Goal: Task Accomplishment & Management: Manage account settings

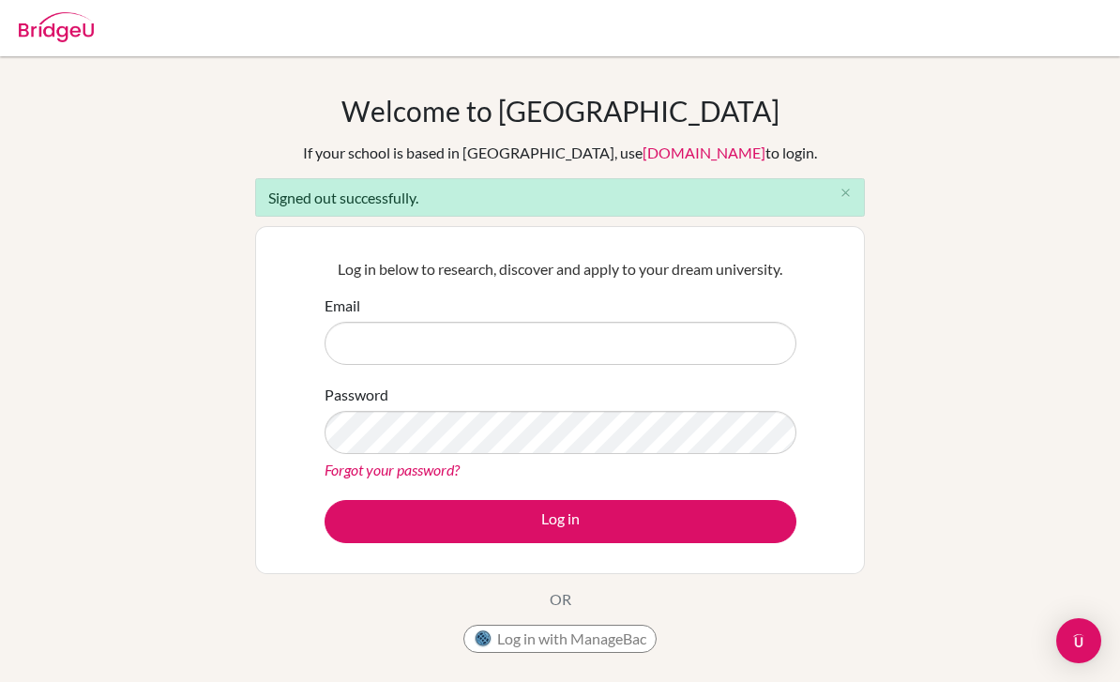
scroll to position [171, 0]
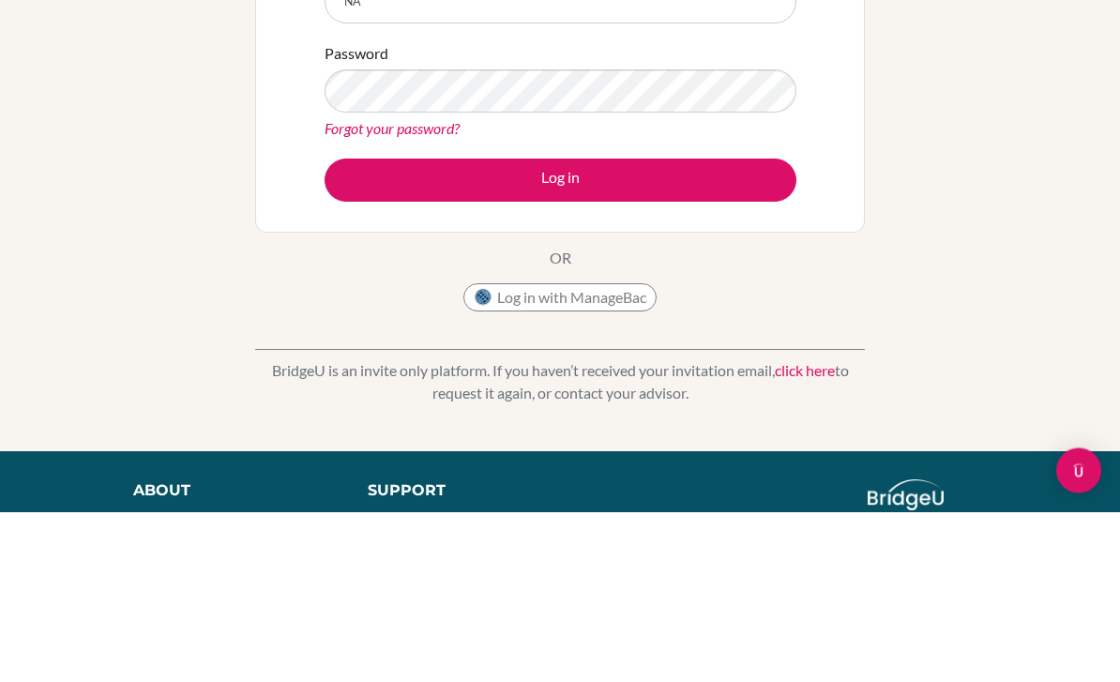
type input "N"
type input "[PERSON_NAME][EMAIL_ADDRESS][DOMAIN_NAME]"
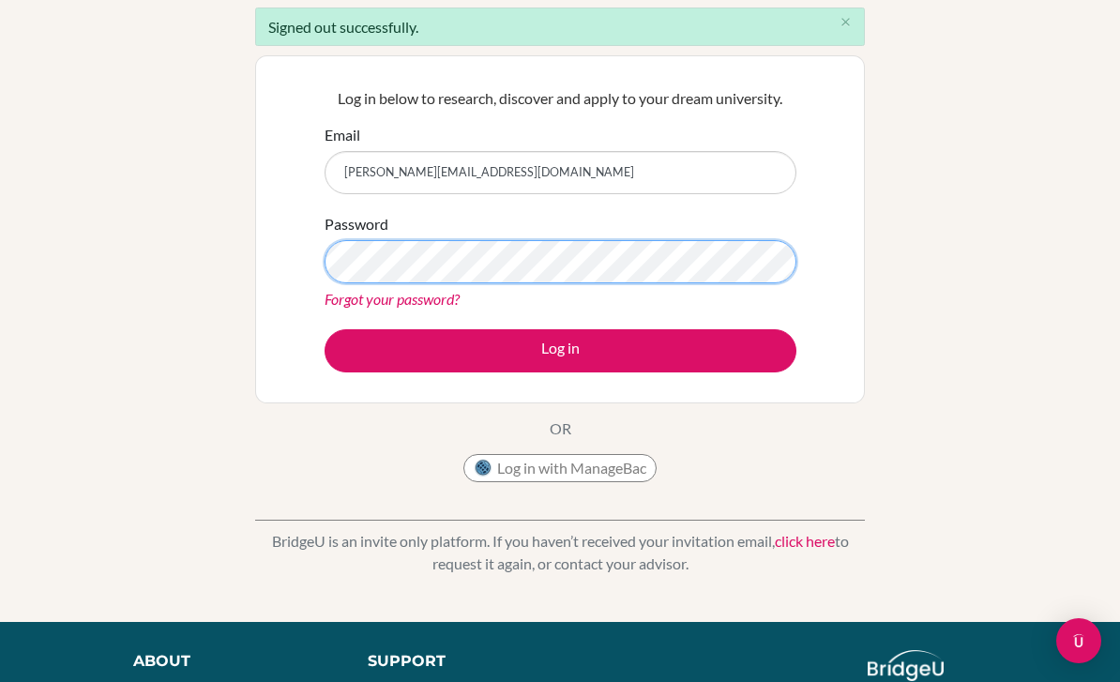
click at [560, 350] on button "Log in" at bounding box center [560, 350] width 472 height 43
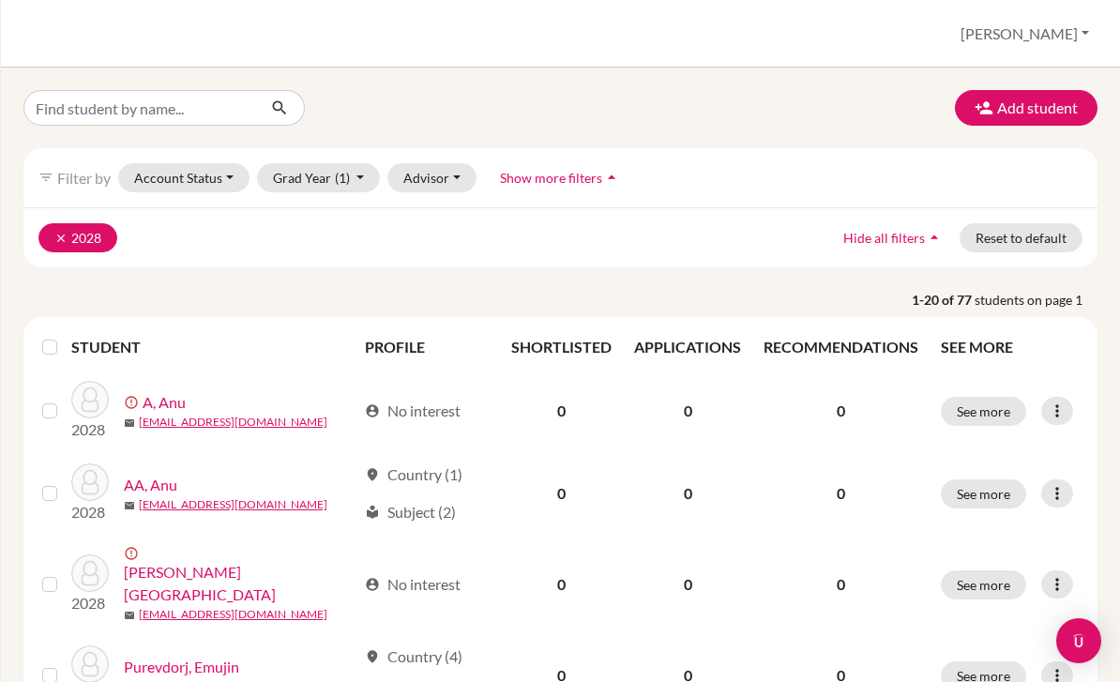
click at [53, 234] on button "clear 2028" at bounding box center [77, 237] width 79 height 29
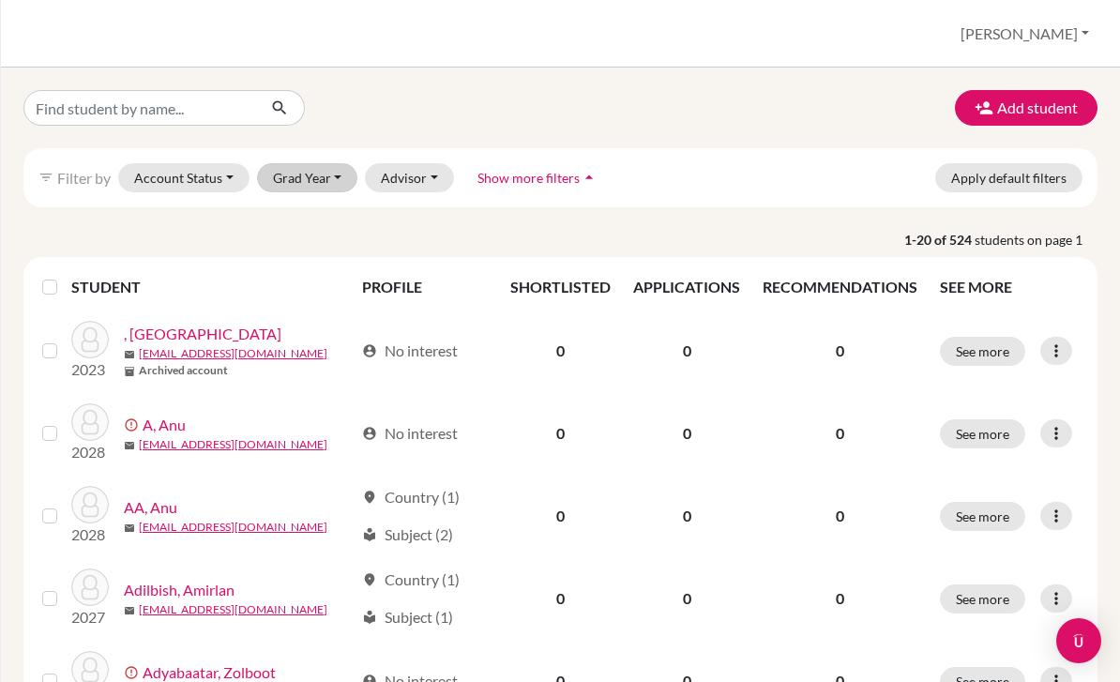
click at [309, 180] on button "Grad Year" at bounding box center [307, 177] width 101 height 29
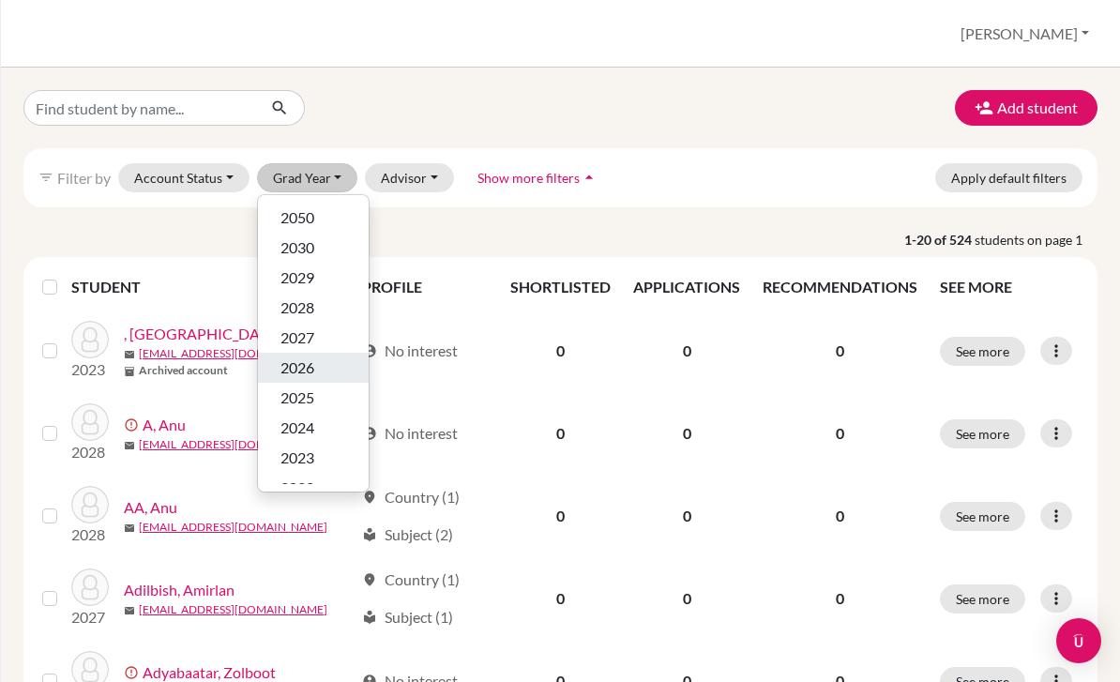
click at [319, 364] on div "2026" at bounding box center [313, 367] width 66 height 23
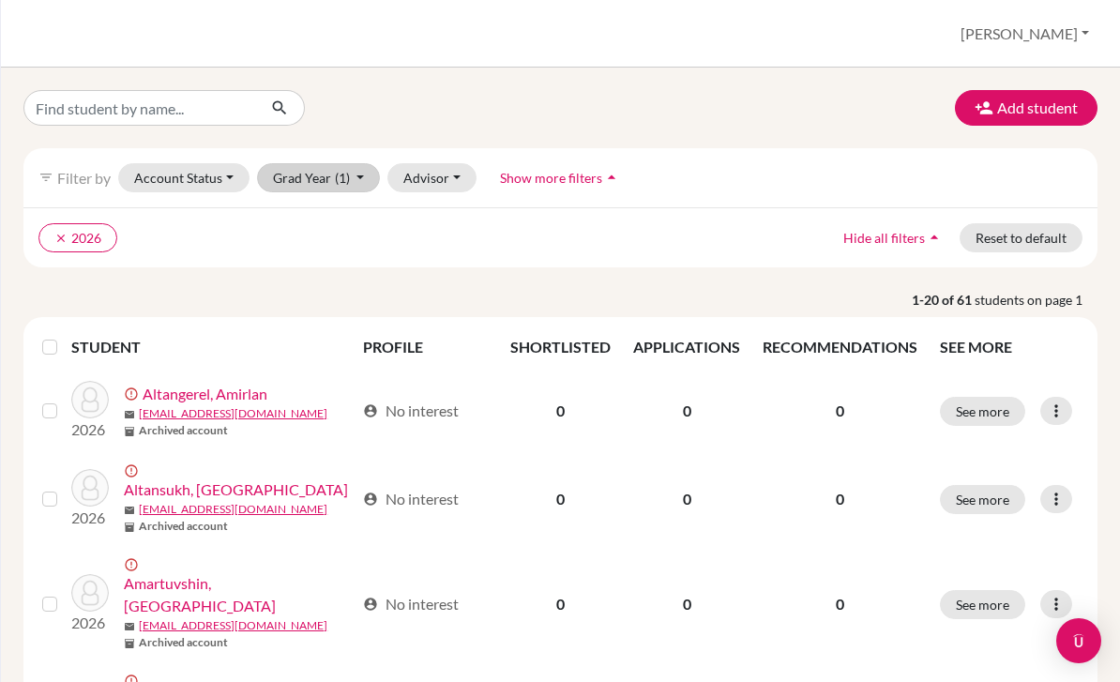
click at [311, 175] on button "Grad Year (1)" at bounding box center [319, 177] width 124 height 29
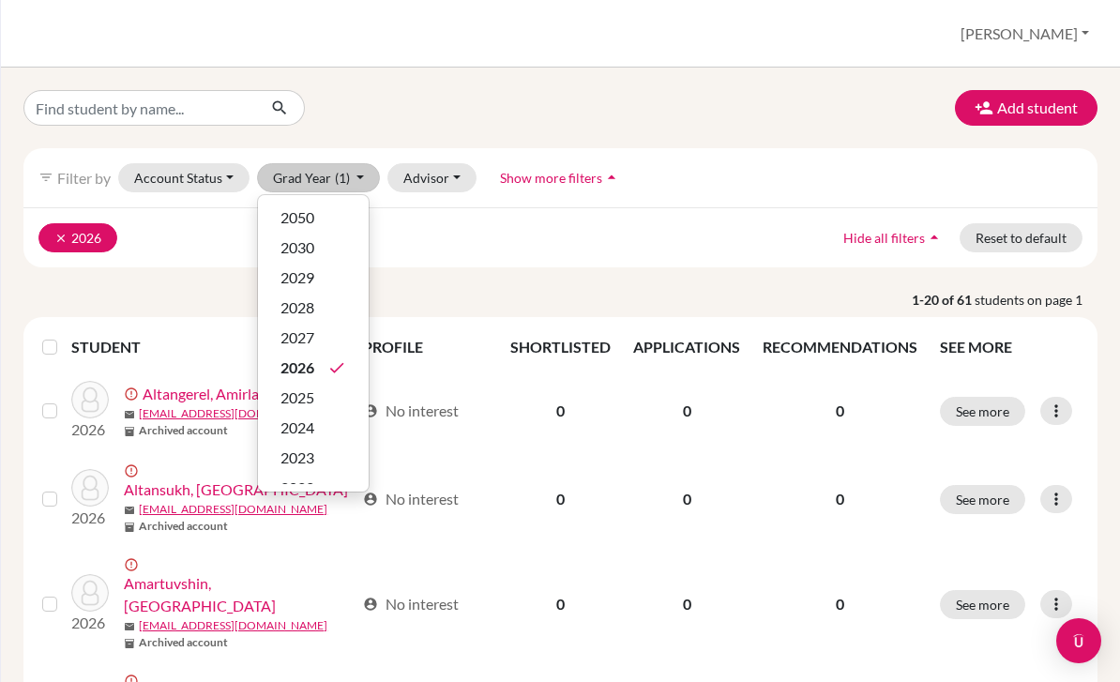
click at [52, 241] on button "clear 2026" at bounding box center [77, 237] width 79 height 29
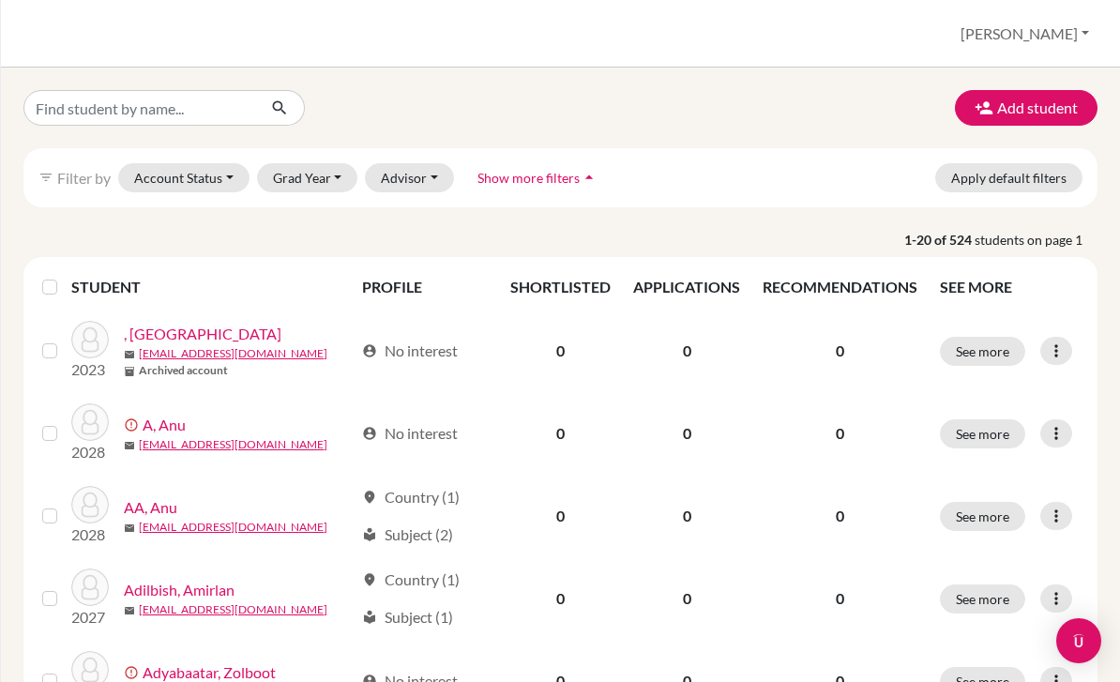
click at [1063, 44] on button "[PERSON_NAME]" at bounding box center [1024, 34] width 145 height 36
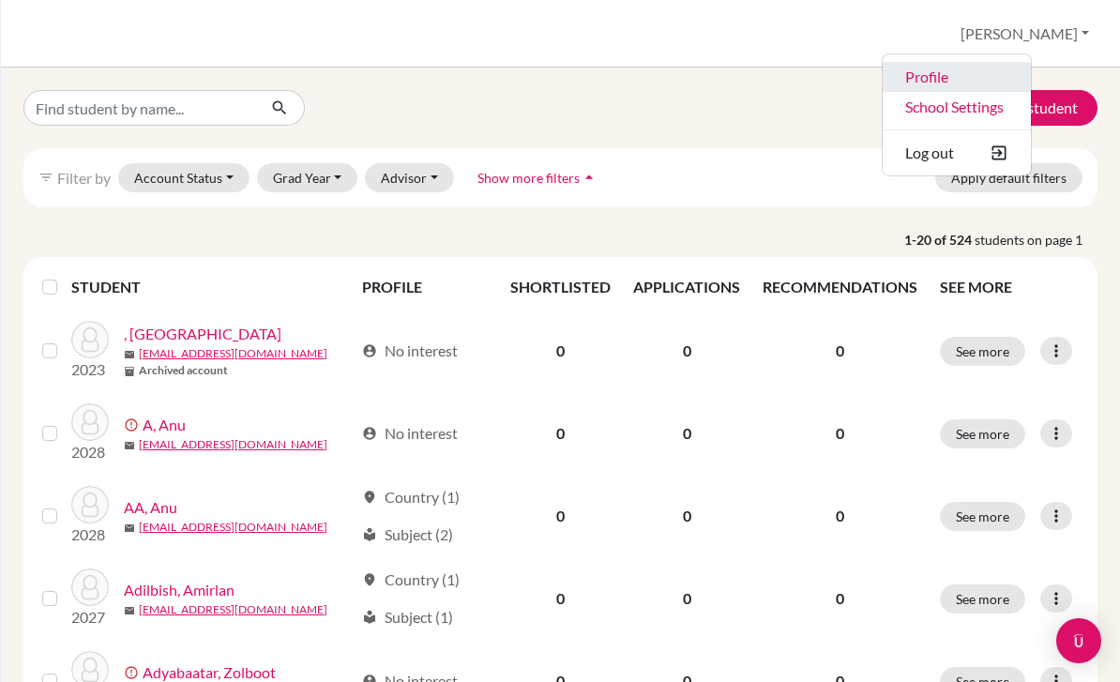
click at [1031, 82] on link "Profile" at bounding box center [956, 77] width 148 height 30
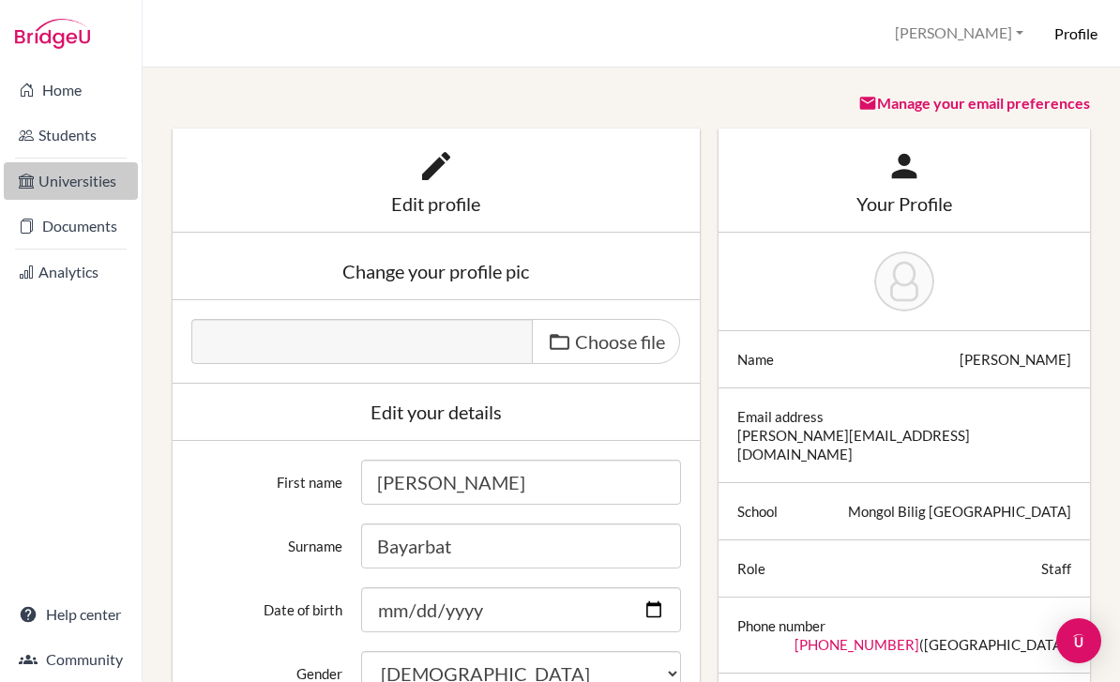
click at [64, 186] on link "Universities" at bounding box center [71, 181] width 134 height 38
click at [71, 149] on link "Students" at bounding box center [71, 135] width 134 height 38
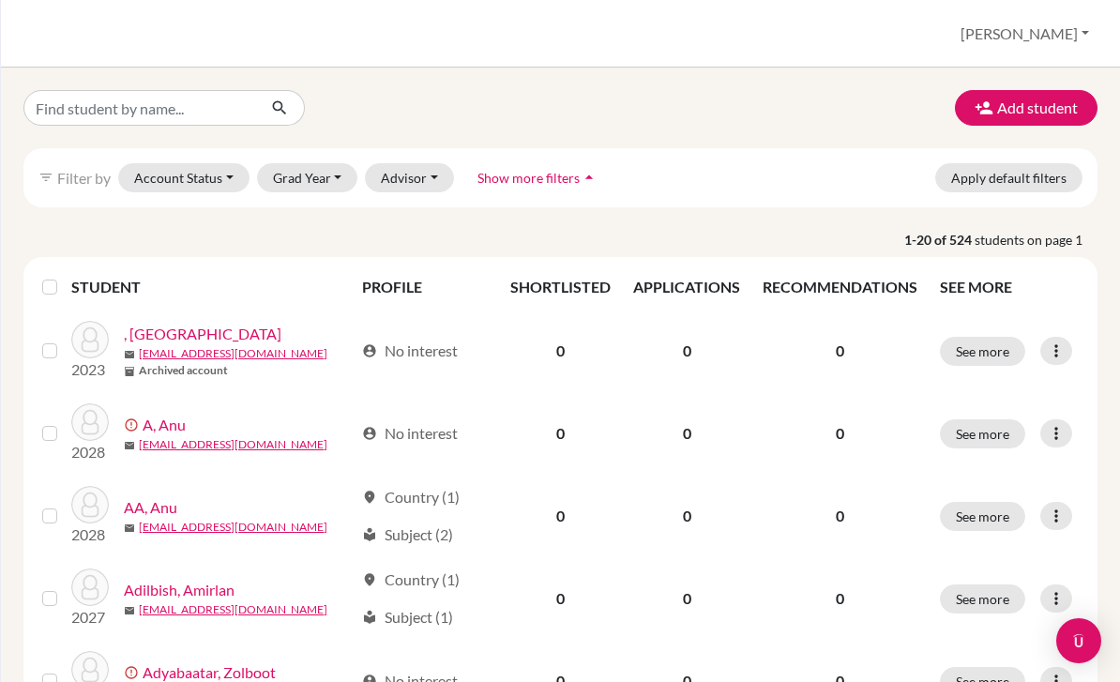
click at [1049, 50] on button "[PERSON_NAME]" at bounding box center [1024, 34] width 145 height 36
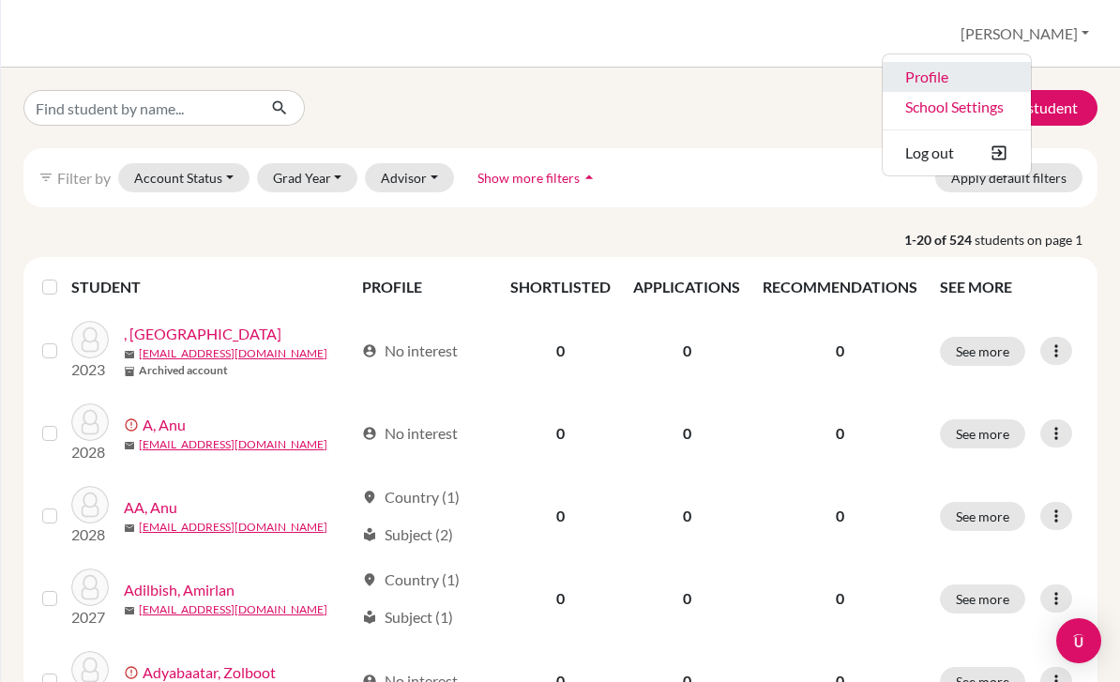
click at [1031, 85] on link "Profile" at bounding box center [956, 77] width 148 height 30
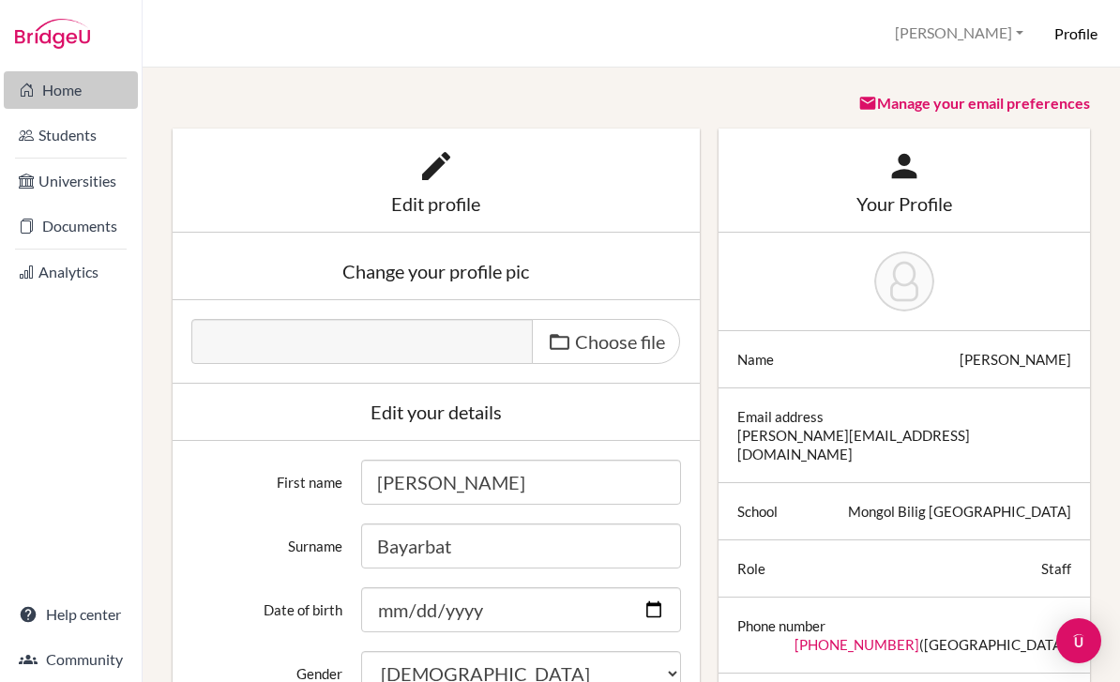
click at [71, 95] on link "Home" at bounding box center [71, 90] width 134 height 38
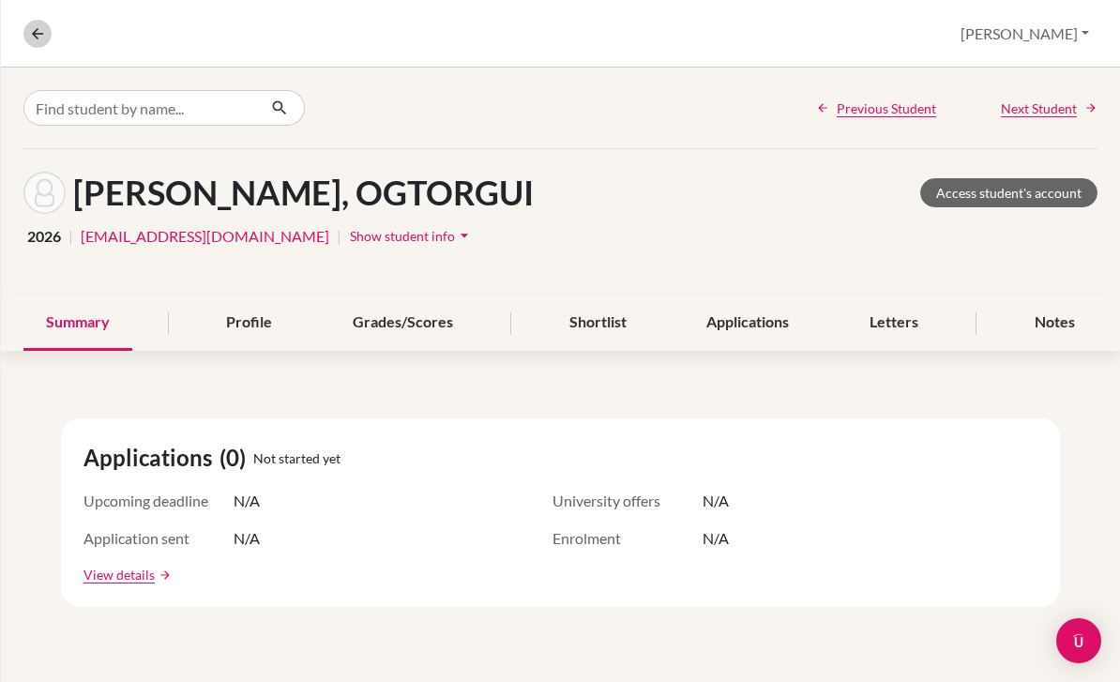
click at [38, 28] on icon at bounding box center [37, 33] width 17 height 17
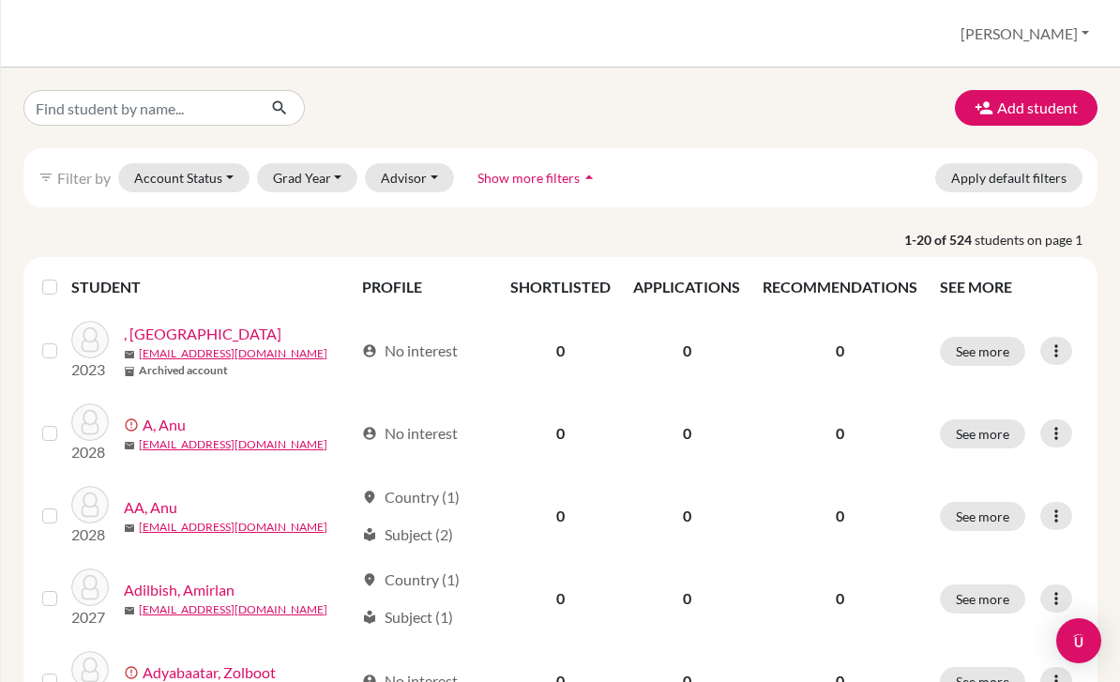
click at [1058, 52] on div "Students overview [GEOGRAPHIC_DATA] Profile School Settings Log out" at bounding box center [560, 34] width 1119 height 68
click at [1057, 50] on button "[PERSON_NAME]" at bounding box center [1024, 34] width 145 height 36
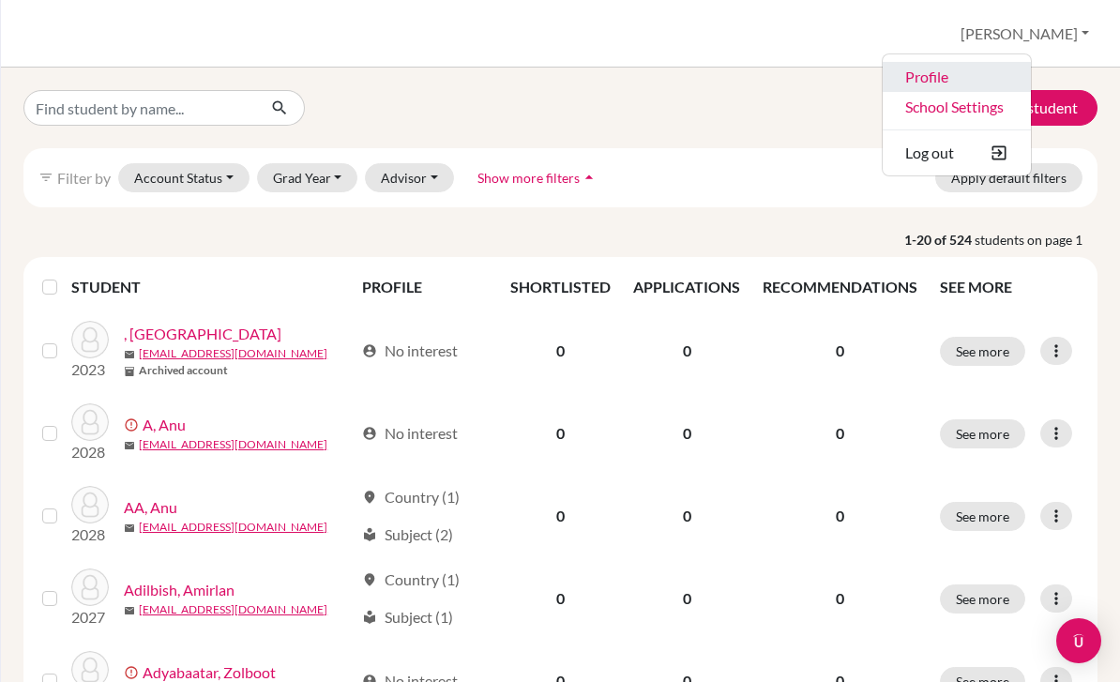
click at [1031, 75] on link "Profile" at bounding box center [956, 77] width 148 height 30
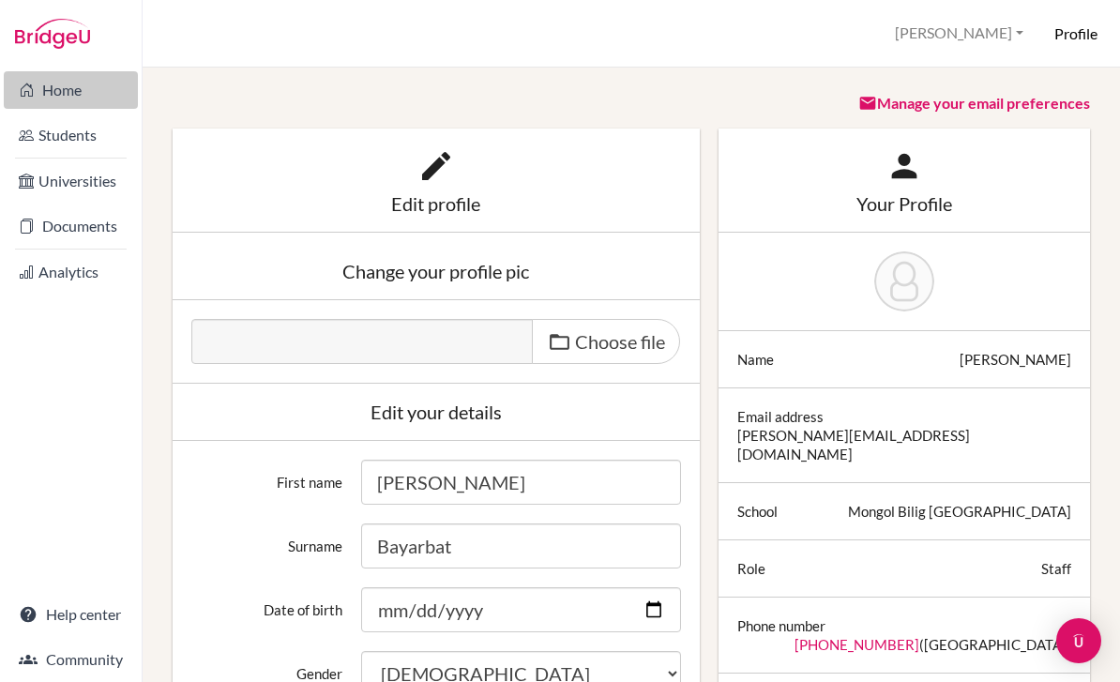
click at [77, 89] on link "Home" at bounding box center [71, 90] width 134 height 38
